Goal: Task Accomplishment & Management: Manage account settings

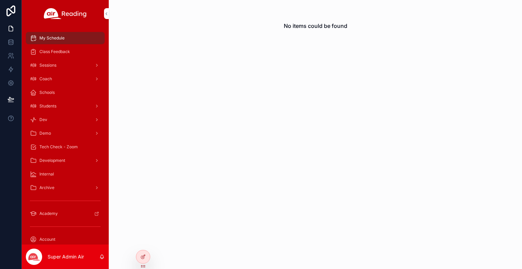
click at [0, 0] on div at bounding box center [0, 0] width 0 height 0
click at [0, 0] on icon at bounding box center [0, 0] width 0 height 0
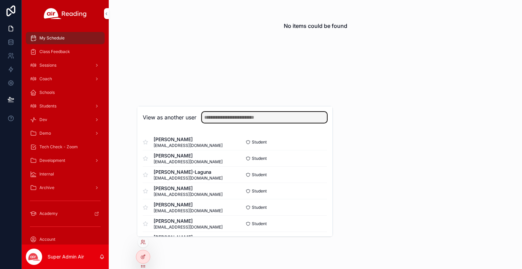
click at [236, 118] on input "text" at bounding box center [264, 117] width 125 height 11
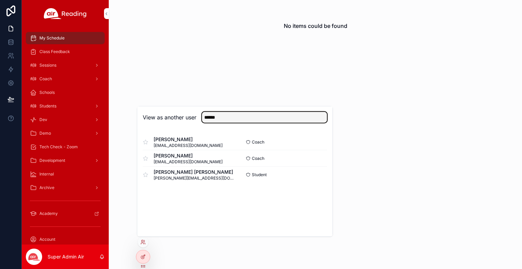
click at [303, 121] on input "******" at bounding box center [264, 117] width 125 height 11
type input "*******"
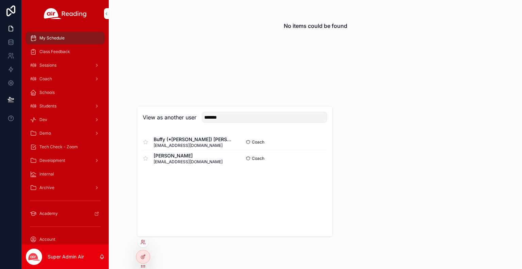
click at [0, 0] on button "Select" at bounding box center [0, 0] width 0 height 0
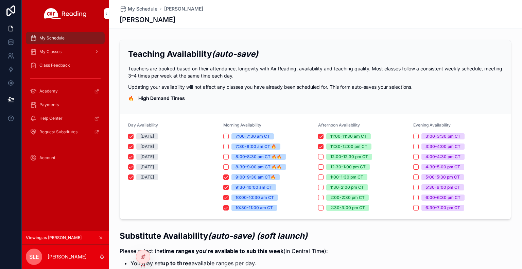
click at [55, 99] on div "Payments" at bounding box center [65, 104] width 71 height 11
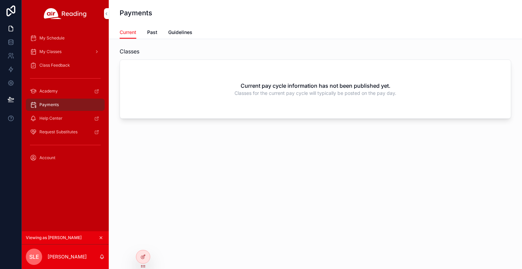
click at [294, 86] on h2 "Current pay cycle information has not been published yet." at bounding box center [315, 86] width 150 height 8
click at [92, 103] on div "Payments" at bounding box center [65, 104] width 71 height 11
click at [45, 159] on span "Account" at bounding box center [47, 157] width 16 height 5
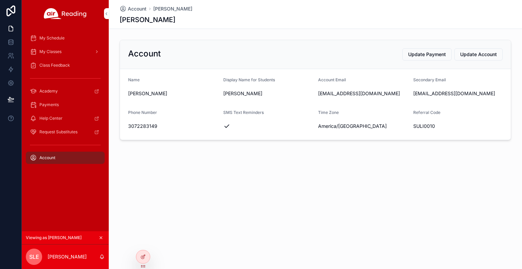
click at [432, 54] on span "Update Payment" at bounding box center [427, 54] width 38 height 7
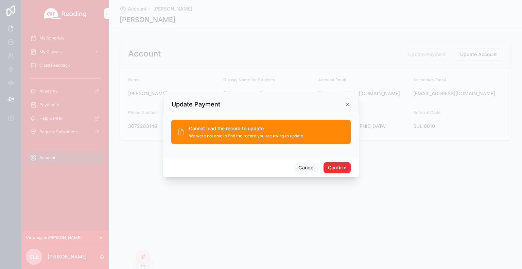
click at [335, 163] on button "Confirm" at bounding box center [336, 167] width 27 height 11
click at [349, 105] on icon at bounding box center [347, 104] width 5 height 5
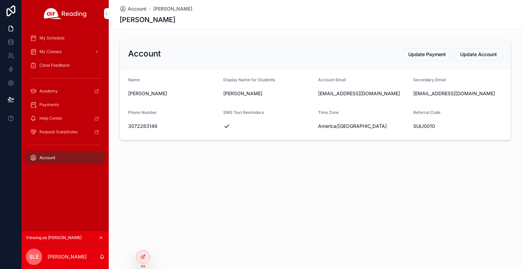
click at [467, 59] on button "Update Account" at bounding box center [478, 54] width 48 height 12
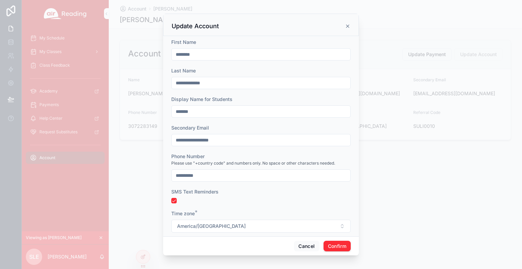
click at [348, 25] on icon at bounding box center [347, 26] width 3 height 3
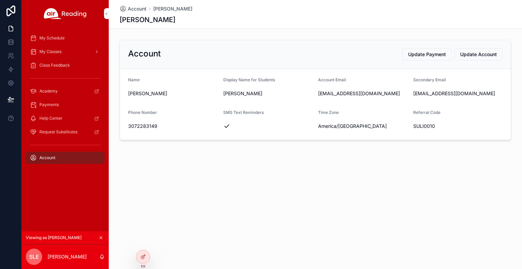
click at [436, 51] on span "Update Payment" at bounding box center [427, 54] width 38 height 7
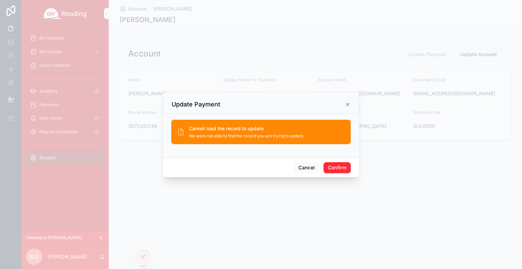
click at [347, 106] on icon at bounding box center [347, 104] width 5 height 5
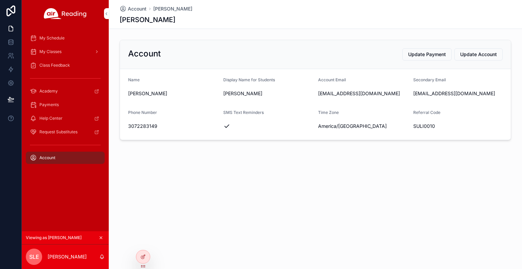
click at [60, 160] on div "Account" at bounding box center [65, 157] width 71 height 11
click at [54, 102] on span "Payments" at bounding box center [48, 104] width 19 height 5
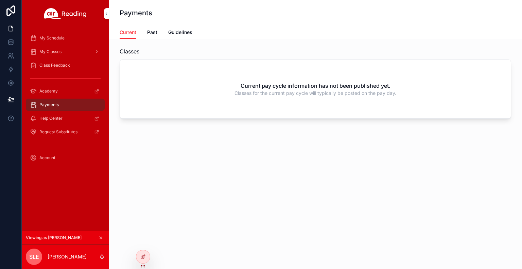
drag, startPoint x: 206, startPoint y: 94, endPoint x: 179, endPoint y: 56, distance: 47.3
click at [206, 94] on div "Current pay cycle information has not been published yet. Classes for the curre…" at bounding box center [315, 89] width 391 height 58
click at [47, 157] on span "Account" at bounding box center [47, 157] width 16 height 5
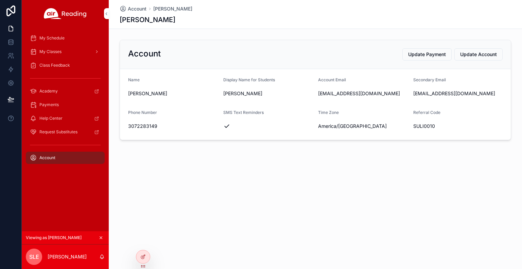
click at [446, 48] on button "Update Payment" at bounding box center [426, 54] width 49 height 12
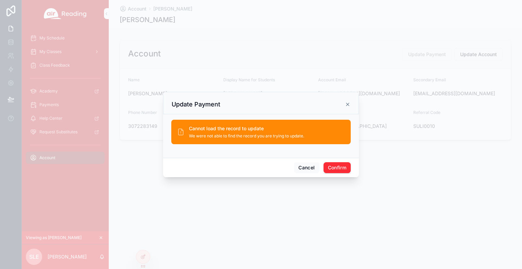
click at [348, 105] on icon at bounding box center [347, 104] width 3 height 3
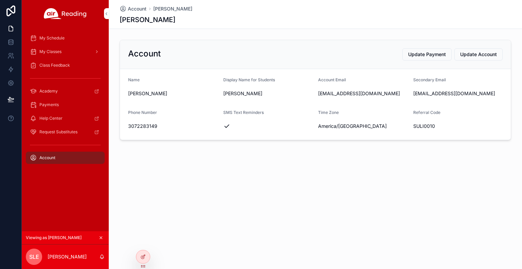
click at [302, 185] on div "Account [PERSON_NAME] [PERSON_NAME] [PERSON_NAME] Account Update Payment Update…" at bounding box center [315, 93] width 413 height 186
click at [212, 215] on div "Account [PERSON_NAME] [PERSON_NAME] [PERSON_NAME] Account Update Payment Update…" at bounding box center [315, 134] width 413 height 269
click at [56, 107] on span "Payments" at bounding box center [48, 104] width 19 height 5
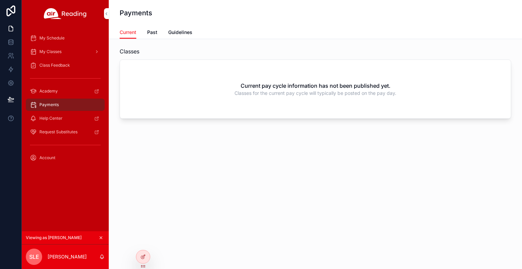
click at [52, 51] on span "My Classes" at bounding box center [50, 51] width 22 height 5
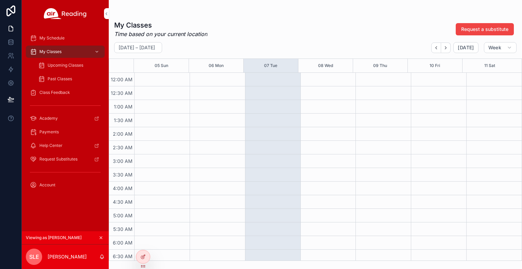
drag, startPoint x: 59, startPoint y: 187, endPoint x: 33, endPoint y: 186, distance: 26.2
click at [33, 186] on icon "scrollable content" at bounding box center [33, 184] width 7 height 7
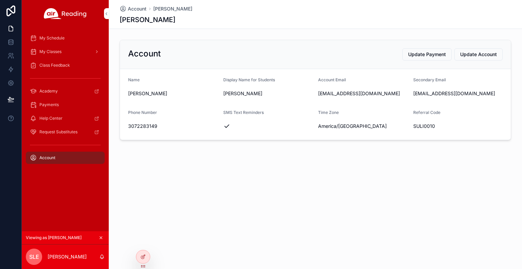
click at [323, 124] on span "America/[GEOGRAPHIC_DATA]" at bounding box center [352, 126] width 69 height 7
drag, startPoint x: 382, startPoint y: 54, endPoint x: 408, endPoint y: 54, distance: 25.5
click at [408, 54] on div "Account Update Payment Update Account" at bounding box center [315, 54] width 374 height 12
click at [418, 53] on span "Update Payment" at bounding box center [427, 54] width 38 height 7
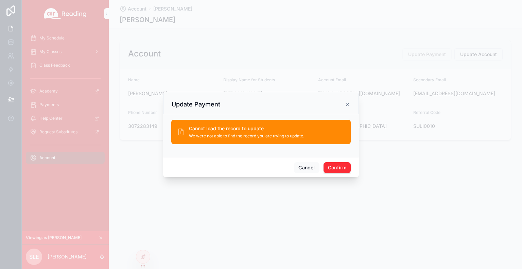
click at [354, 107] on div "Update Payment" at bounding box center [261, 103] width 196 height 22
click at [337, 167] on button "Confirm" at bounding box center [336, 167] width 27 height 11
click at [337, 172] on button "Confirm" at bounding box center [336, 167] width 27 height 11
click at [306, 168] on button "Cancel" at bounding box center [306, 167] width 25 height 11
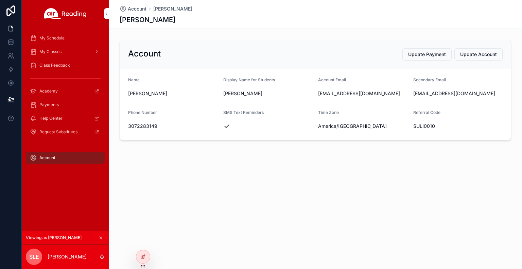
click at [242, 256] on div "Account [PERSON_NAME] [PERSON_NAME] [PERSON_NAME] Account Update Payment Update…" at bounding box center [315, 134] width 413 height 269
click at [234, 162] on div "Account [PERSON_NAME] [PERSON_NAME] [PERSON_NAME] Account Update Payment Update…" at bounding box center [315, 93] width 413 height 186
